Goal: Check status: Check status

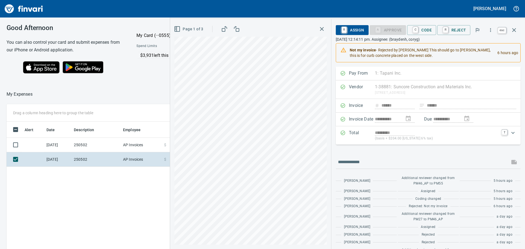
scroll to position [185, 367]
click at [514, 30] on icon "button" at bounding box center [514, 30] width 4 height 4
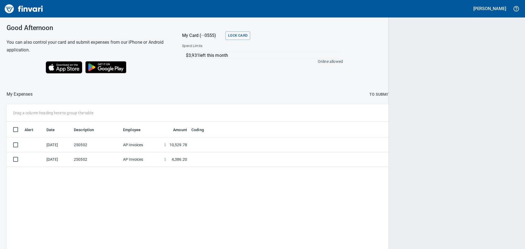
scroll to position [185, 503]
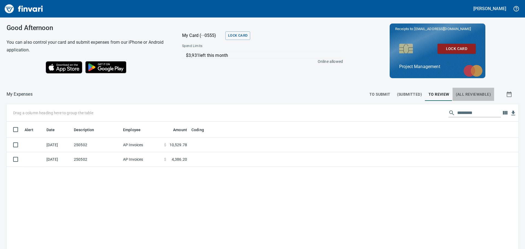
click at [464, 93] on span "(All Reviewable)" at bounding box center [473, 94] width 35 height 7
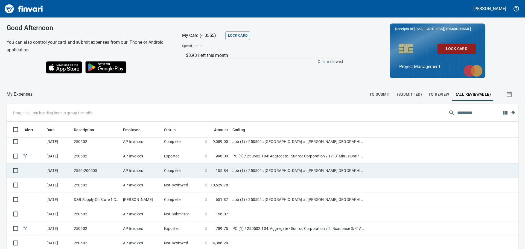
scroll to position [27, 0]
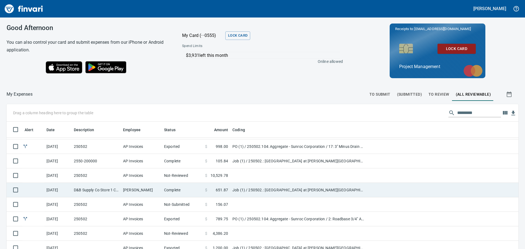
click at [186, 189] on td "Complete" at bounding box center [182, 190] width 41 height 14
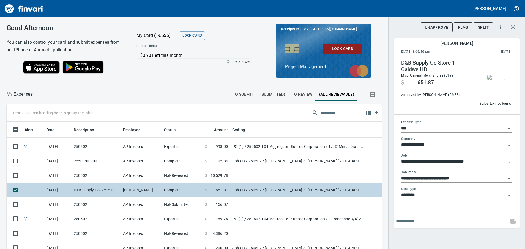
scroll to position [185, 363]
